Goal: Task Accomplishment & Management: Manage account settings

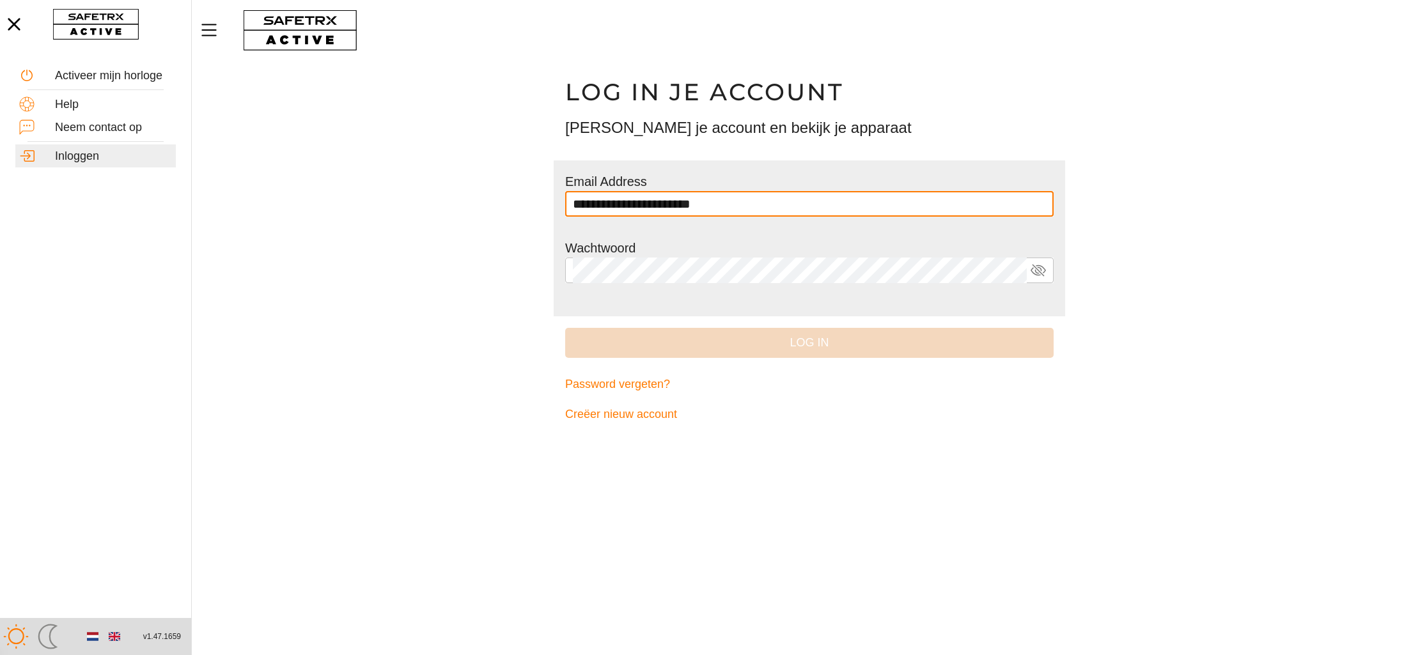
scroll to position [1, 0]
type input "**********"
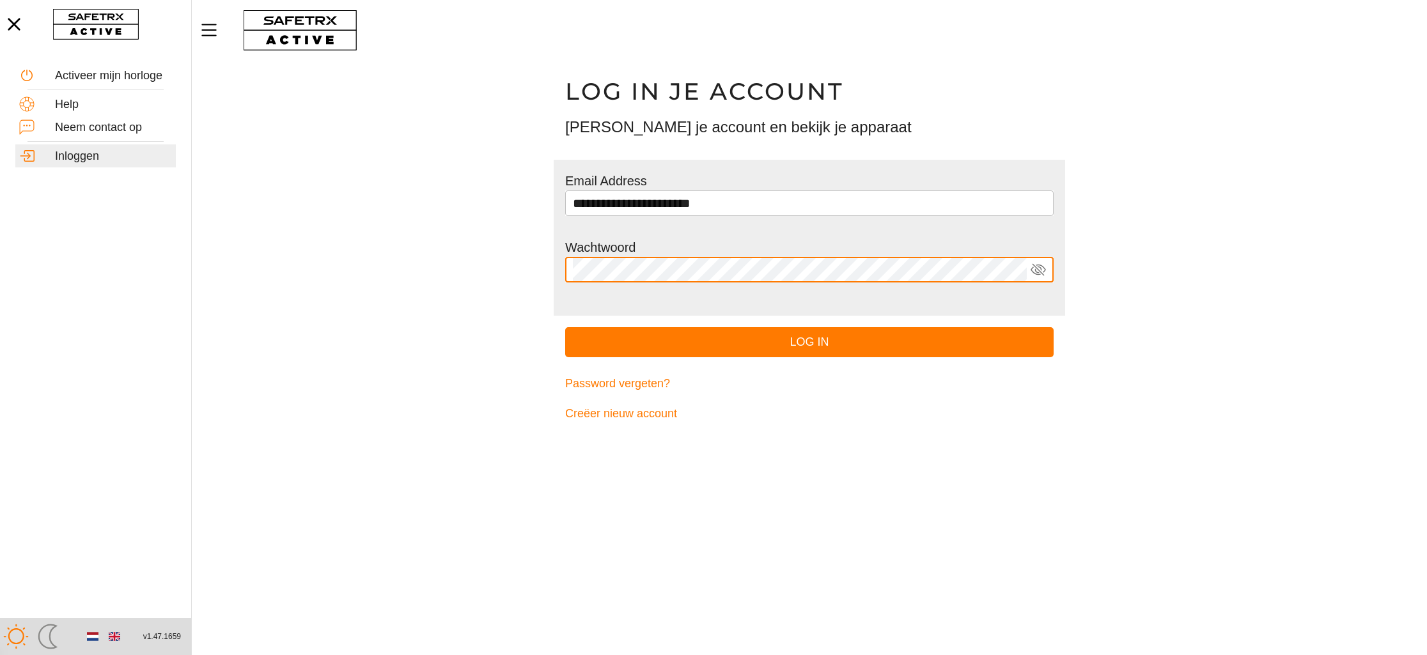
click at [565, 327] on button "Log in" at bounding box center [809, 342] width 488 height 30
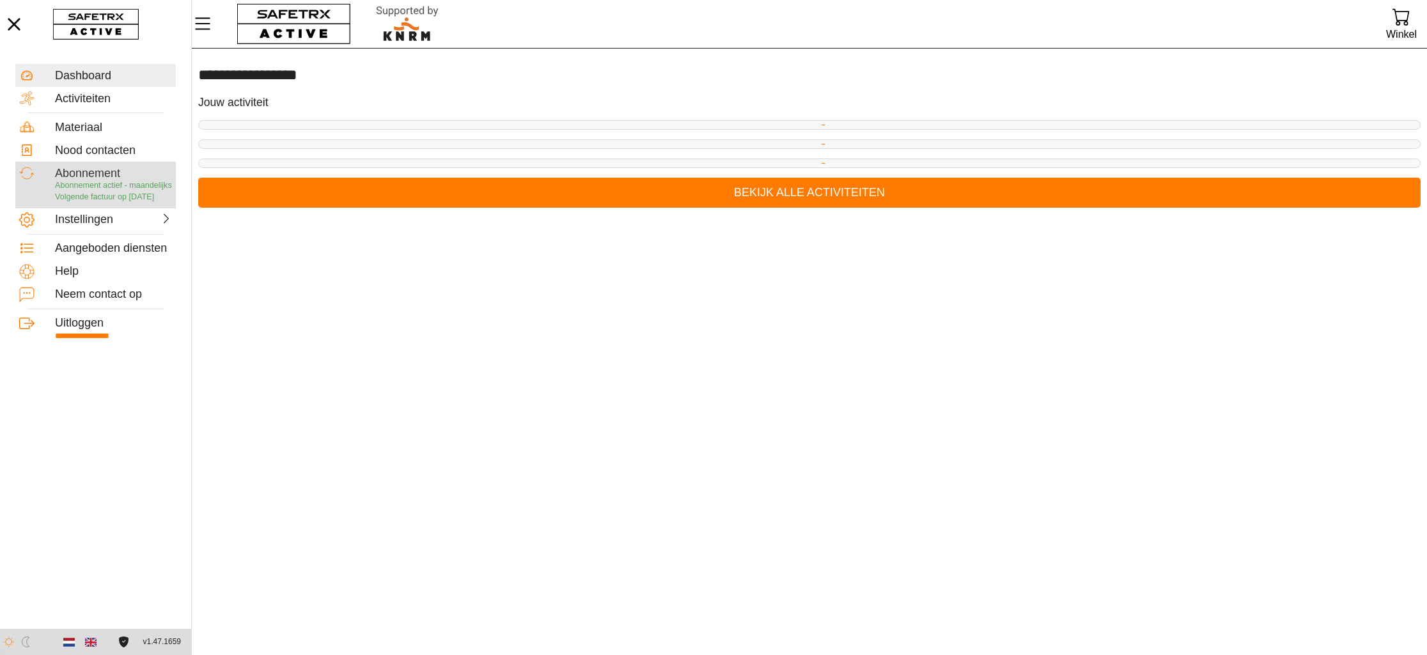
click at [97, 186] on span "Abonnement actief - maandelijks" at bounding box center [113, 185] width 117 height 9
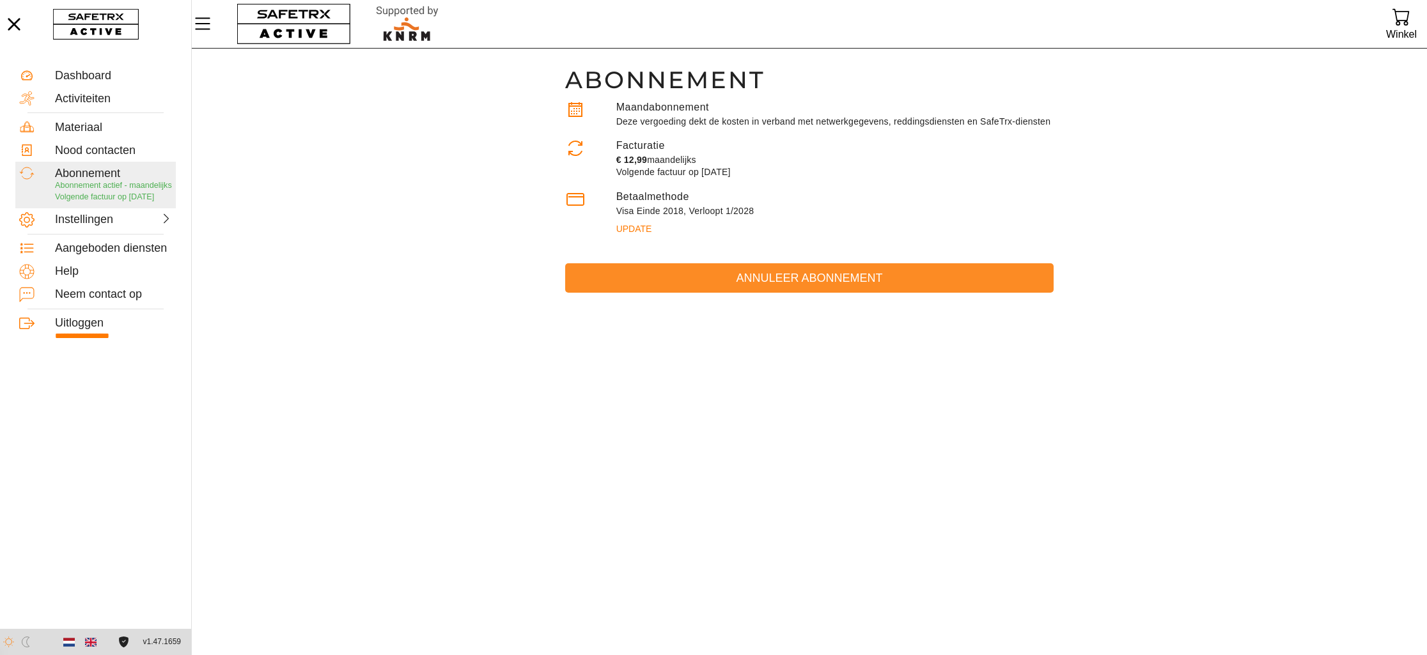
click at [781, 288] on span "Annuleer abonnement" at bounding box center [809, 278] width 468 height 20
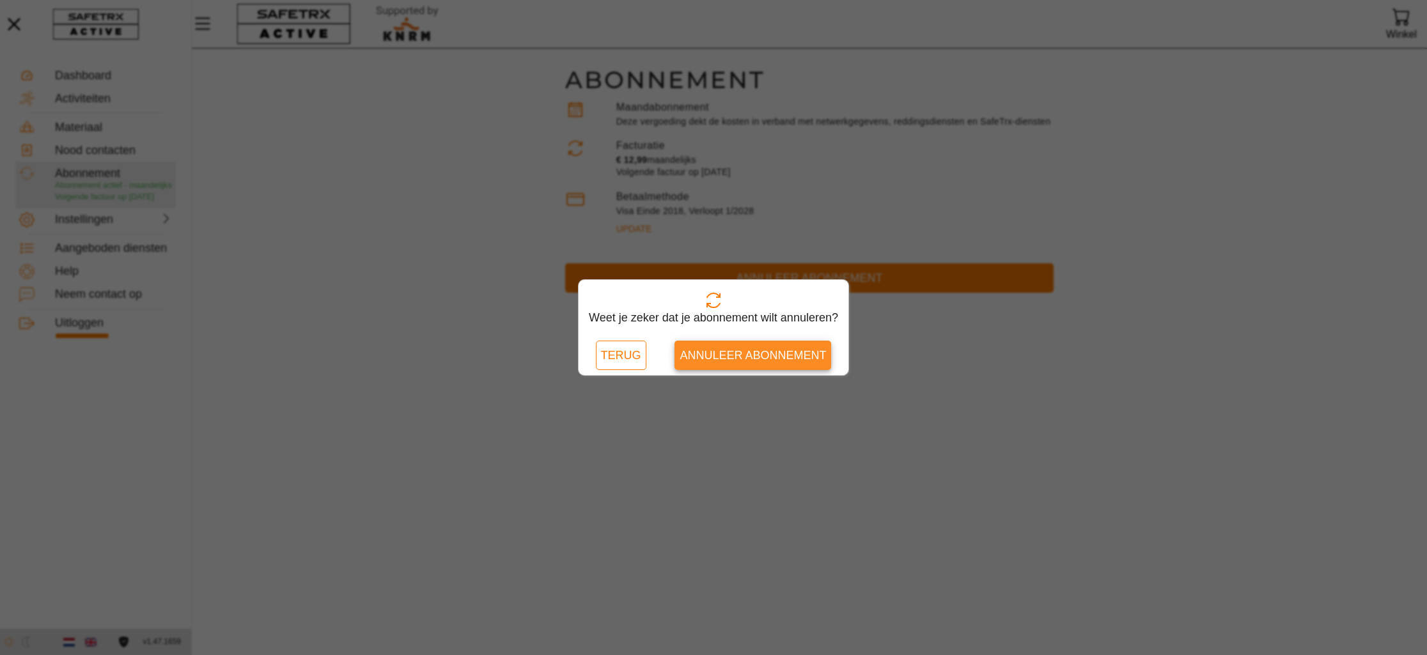
click at [757, 354] on span "Annuleer abonnement" at bounding box center [752, 356] width 146 height 20
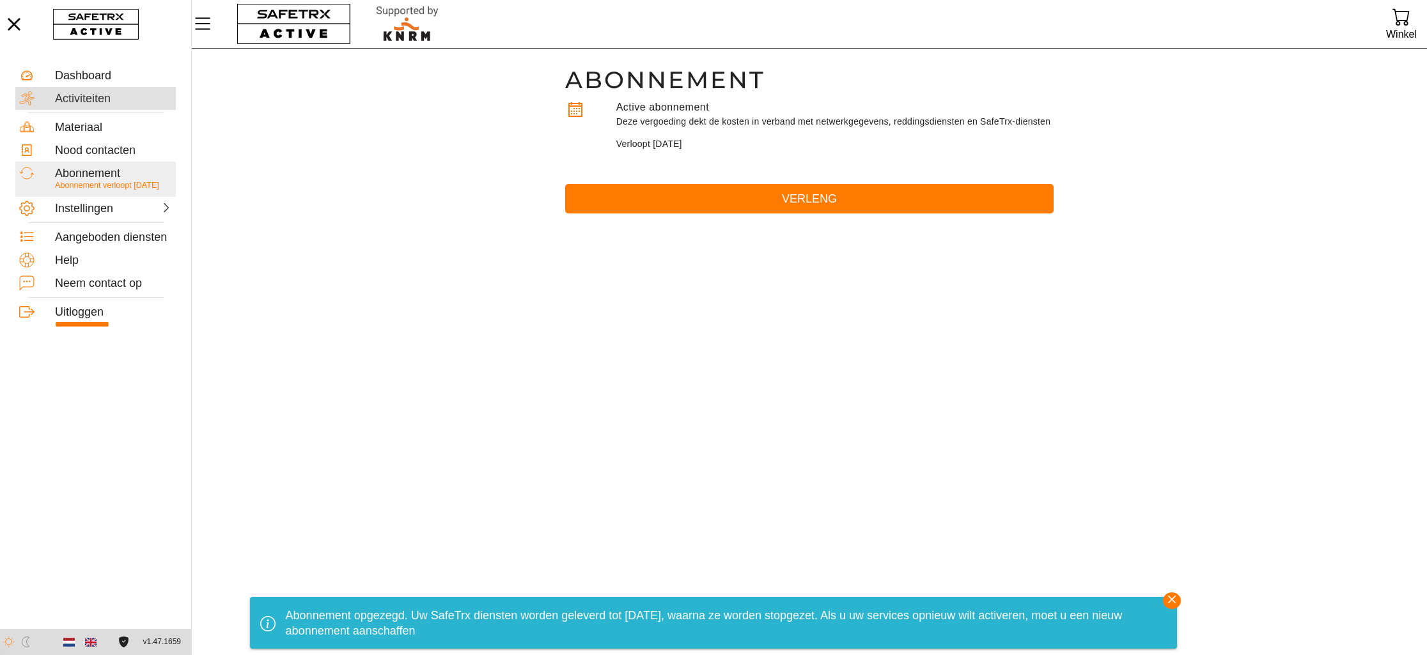
click at [77, 95] on div "Activiteiten" at bounding box center [113, 99] width 117 height 14
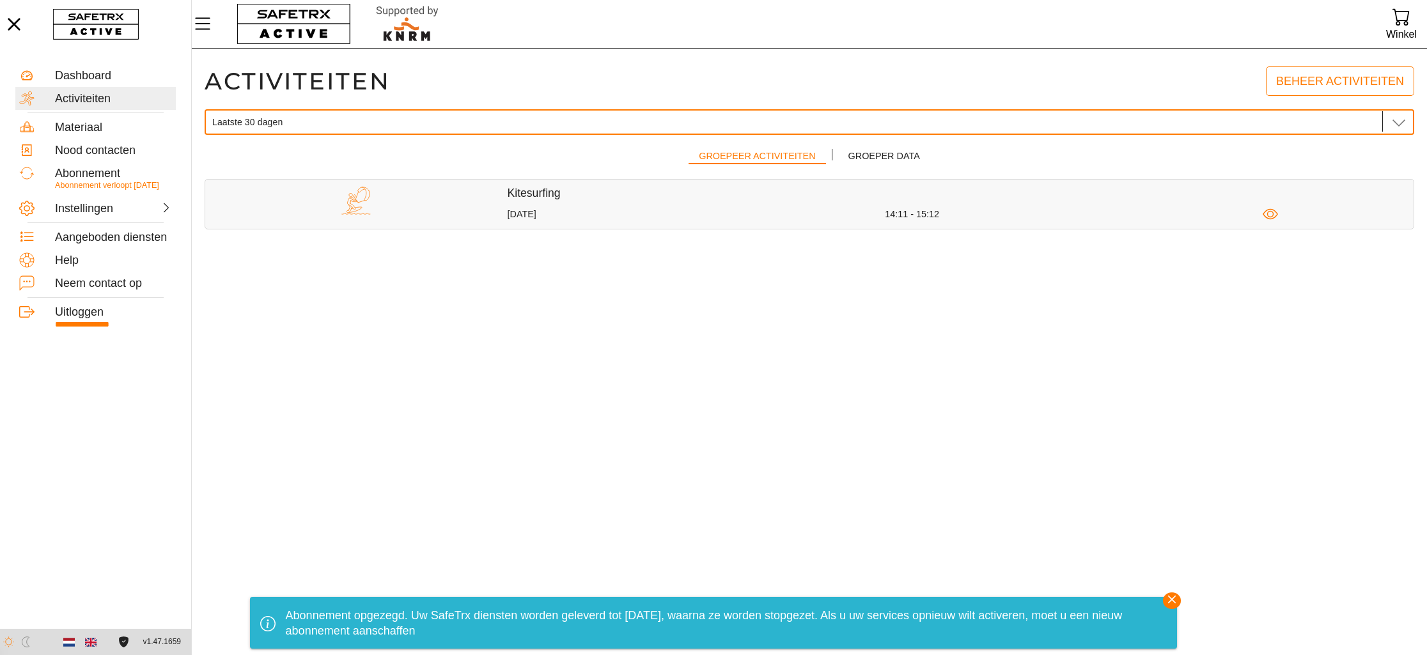
click at [283, 126] on div "Laatste 30 dagen Laatste 30 dagen" at bounding box center [795, 122] width 1166 height 26
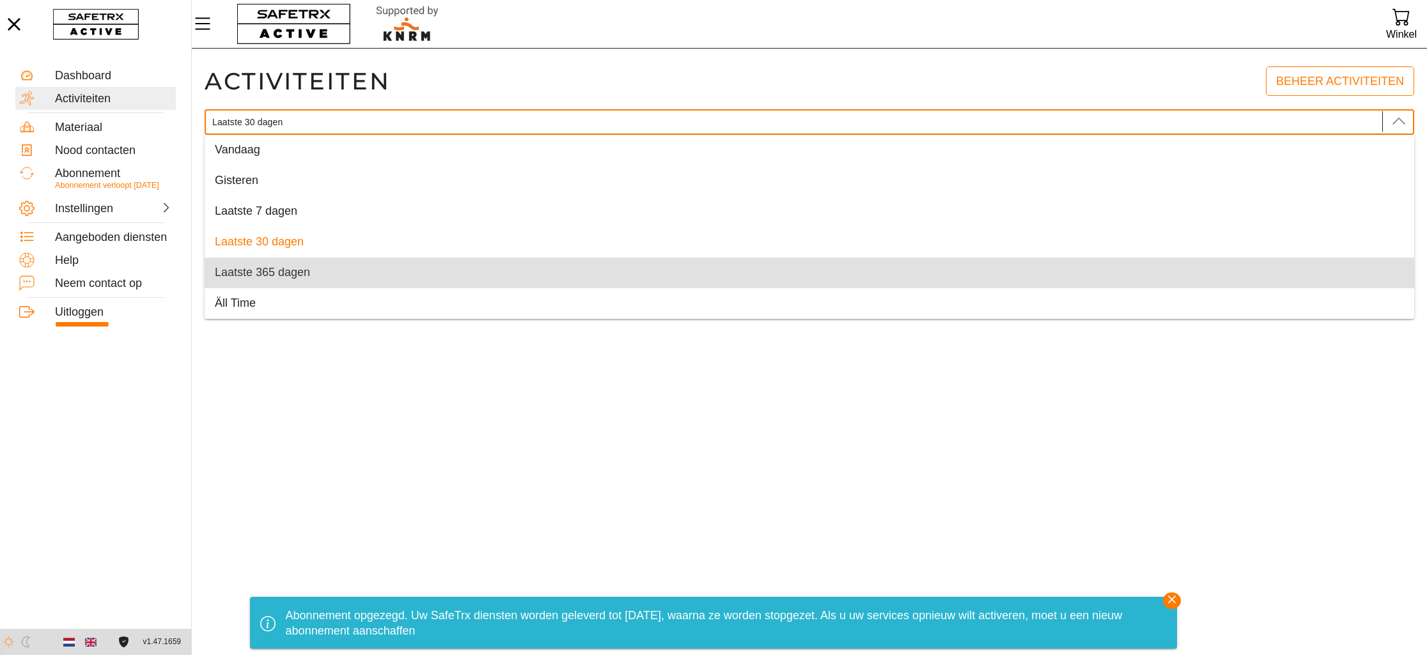
click at [263, 263] on div "Laatste 365 dagen" at bounding box center [809, 273] width 1189 height 20
type input "Laatste 365 dagen"
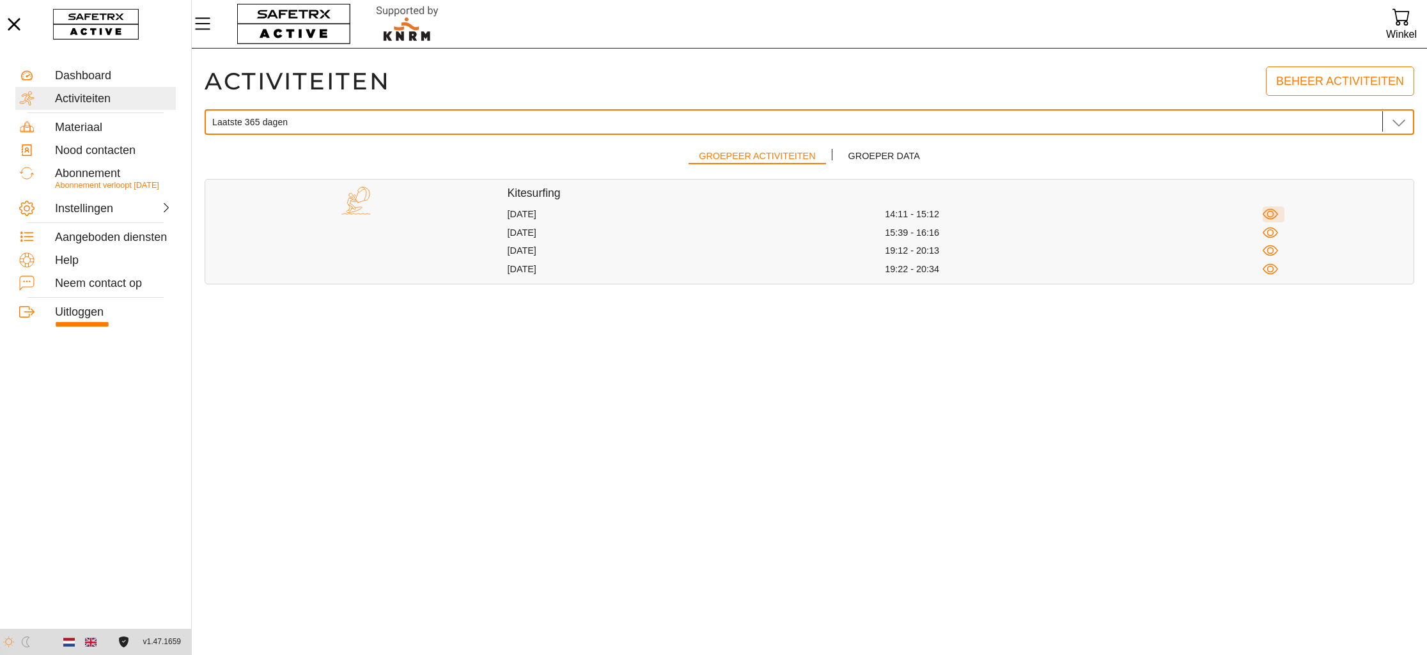
click at [1269, 213] on icon "button" at bounding box center [1270, 214] width 16 height 16
